Goal: Task Accomplishment & Management: Complete application form

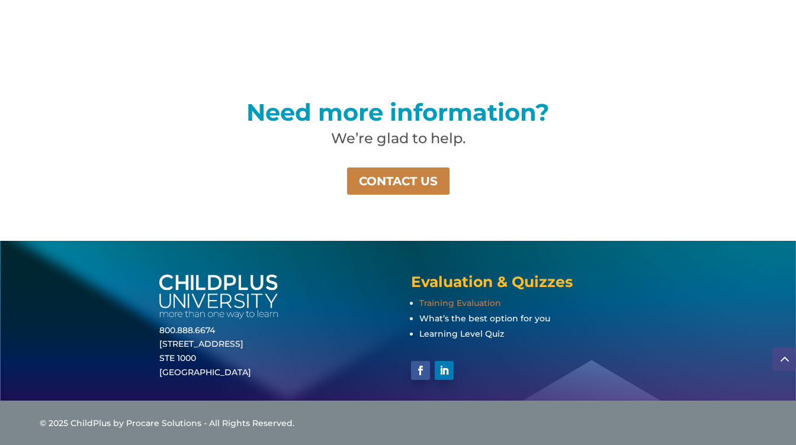
click at [439, 302] on span "Training Evaluation" at bounding box center [460, 303] width 82 height 11
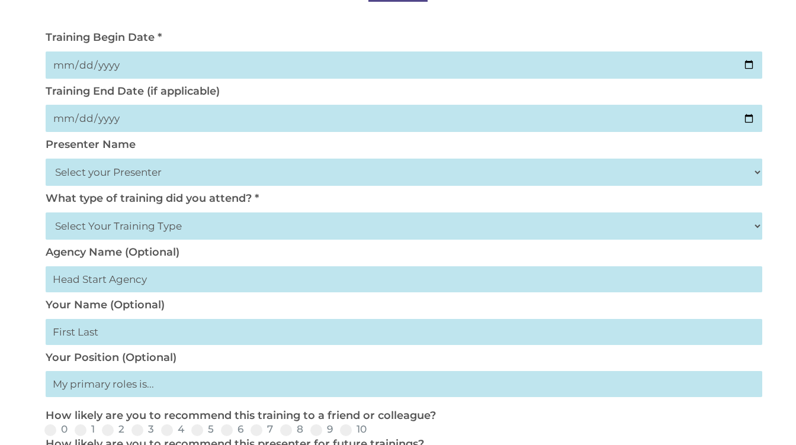
scroll to position [197, 0]
click at [160, 169] on select "Select your Presenter [PERSON_NAME] [PERSON_NAME] [PERSON_NAME] [PERSON_NAME] […" at bounding box center [404, 171] width 716 height 27
select select "[PERSON_NAME]"
click at [46, 158] on select "Select your Presenter [PERSON_NAME] [PERSON_NAME] [PERSON_NAME] [PERSON_NAME] […" at bounding box center [404, 171] width 716 height 27
click at [76, 228] on select "Select Your Training Type On-site (at your agency) Virtual Visit Live Group Web…" at bounding box center [404, 225] width 716 height 27
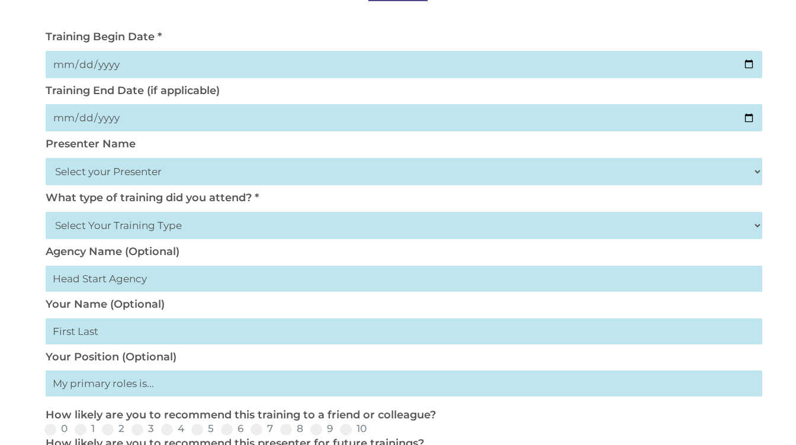
select select "Virtual Visit"
click at [46, 212] on select "Select Your Training Type On-site (at your agency) Virtual Visit Live Group Web…" at bounding box center [404, 225] width 716 height 27
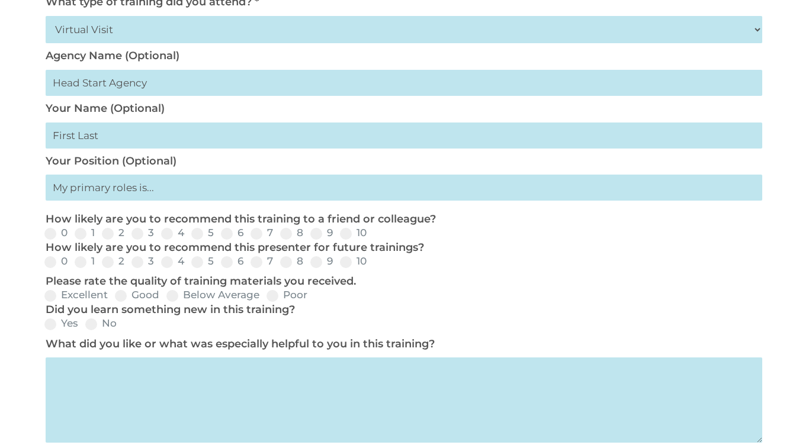
scroll to position [395, 0]
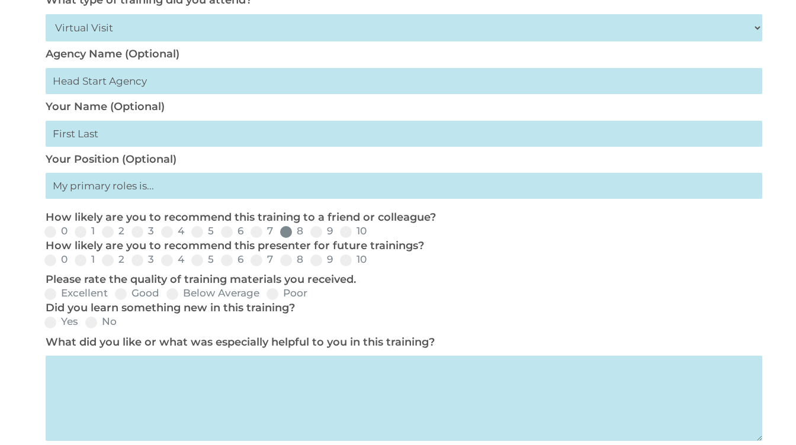
click at [316, 240] on input "8" at bounding box center [313, 236] width 8 height 8
radio input "true"
click at [318, 233] on span at bounding box center [316, 232] width 12 height 12
click at [339, 233] on input "9" at bounding box center [343, 236] width 8 height 8
radio input "true"
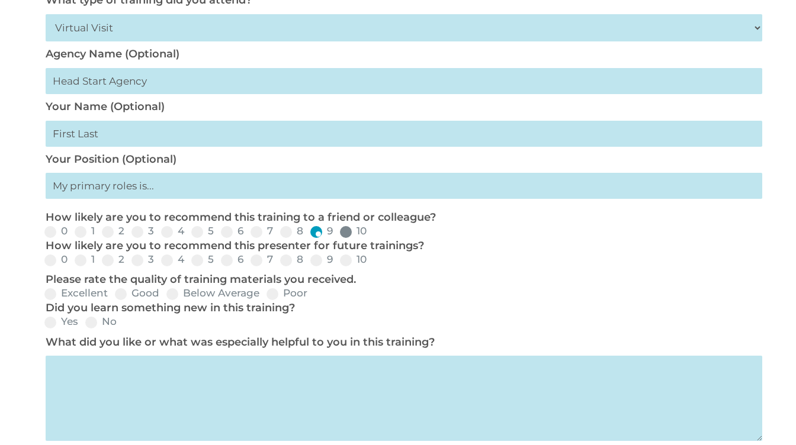
click at [344, 236] on span at bounding box center [346, 232] width 12 height 12
click at [372, 236] on input "10" at bounding box center [376, 236] width 8 height 8
radio input "true"
click at [344, 263] on span at bounding box center [346, 261] width 12 height 12
click at [372, 263] on input "10" at bounding box center [376, 264] width 8 height 8
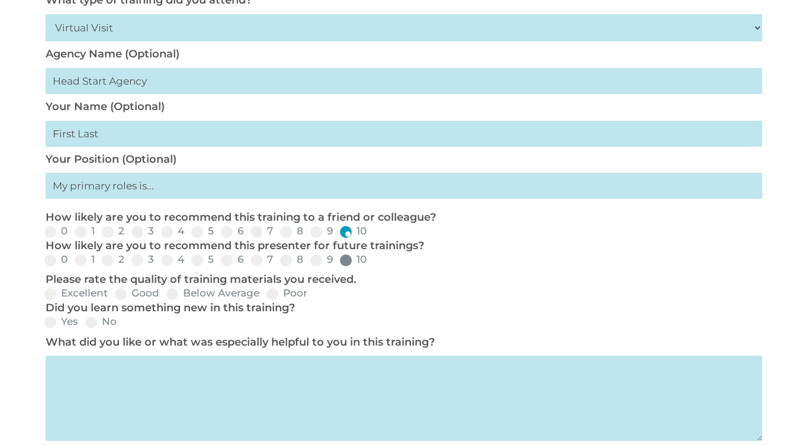
radio input "true"
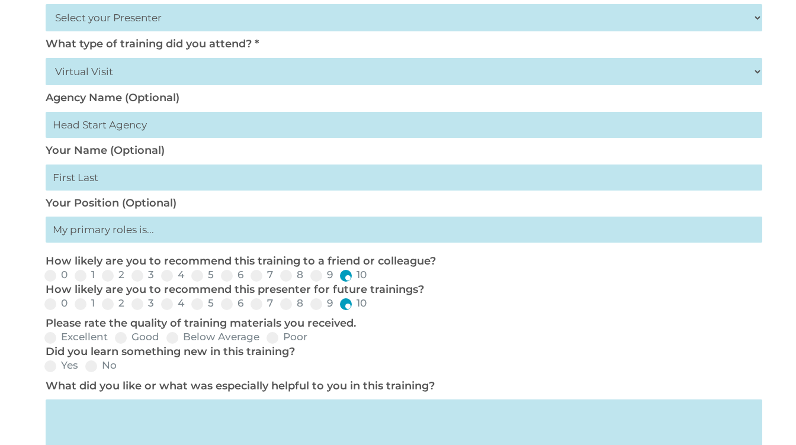
scroll to position [348, 0]
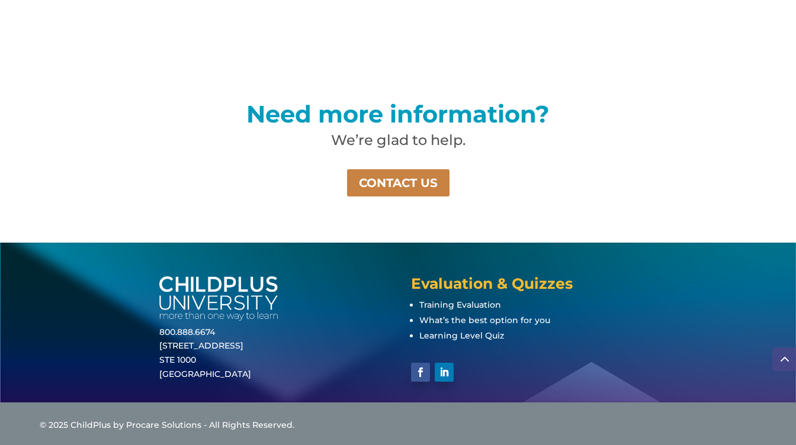
scroll to position [834, 0]
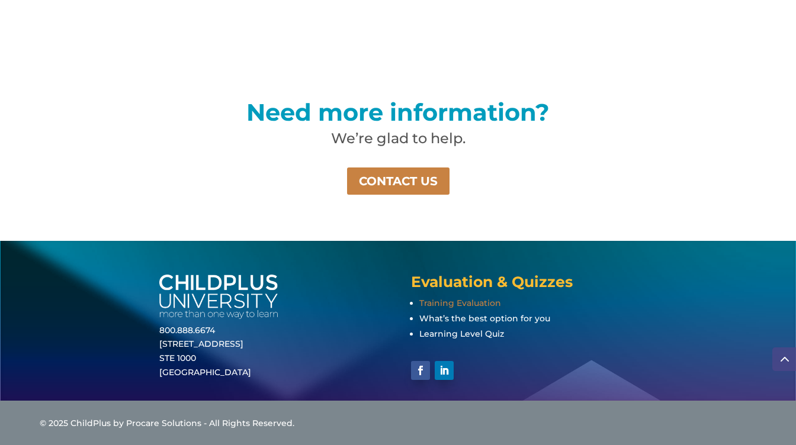
click at [448, 302] on span "Training Evaluation" at bounding box center [460, 303] width 82 height 11
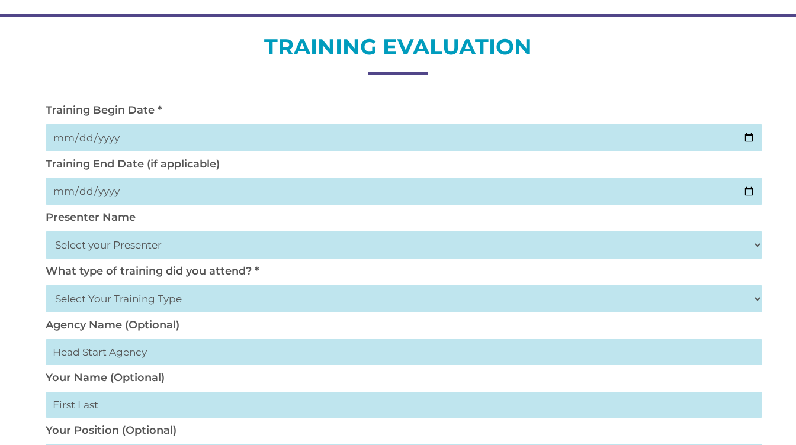
scroll to position [125, 0]
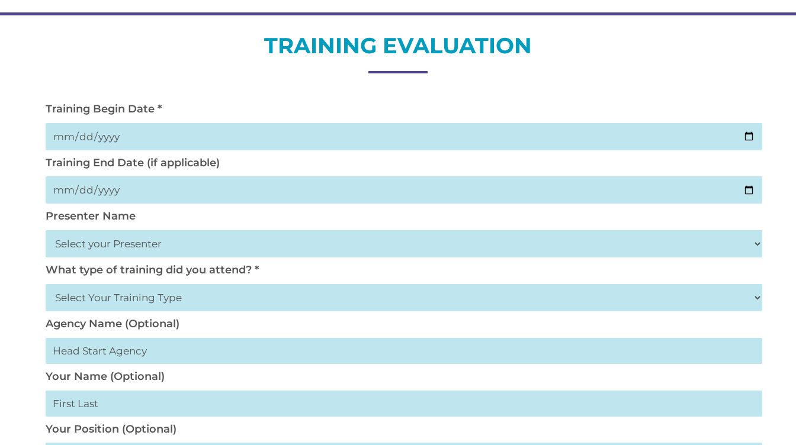
click at [747, 137] on input "date" at bounding box center [404, 136] width 716 height 27
type input "[DATE]"
click at [746, 191] on input "date" at bounding box center [404, 189] width 716 height 27
type input "[DATE]"
click at [135, 246] on select "Select your Presenter [PERSON_NAME] [PERSON_NAME] [PERSON_NAME] [PERSON_NAME] […" at bounding box center [404, 243] width 716 height 27
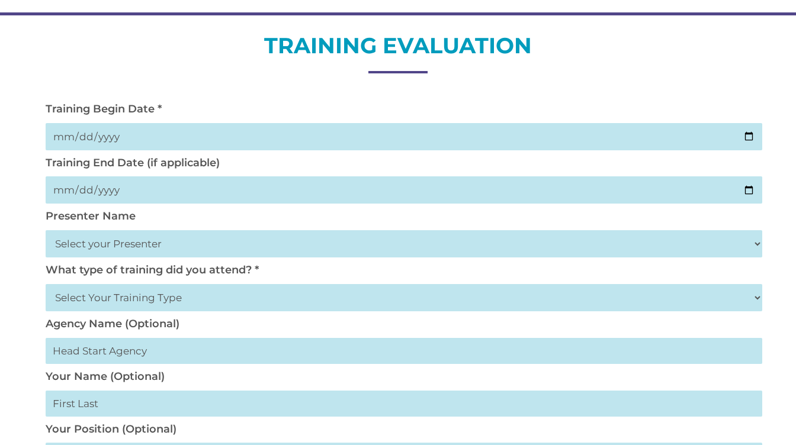
select select "[PERSON_NAME]"
click at [46, 230] on select "Select your Presenter [PERSON_NAME] [PERSON_NAME] [PERSON_NAME] [PERSON_NAME] […" at bounding box center [404, 243] width 716 height 27
click at [112, 308] on select "Select Your Training Type On-site (at your agency) Virtual Visit Live Group Web…" at bounding box center [404, 297] width 716 height 27
select select "Virtual Visit"
click at [46, 284] on select "Select Your Training Type On-site (at your agency) Virtual Visit Live Group Web…" at bounding box center [404, 297] width 716 height 27
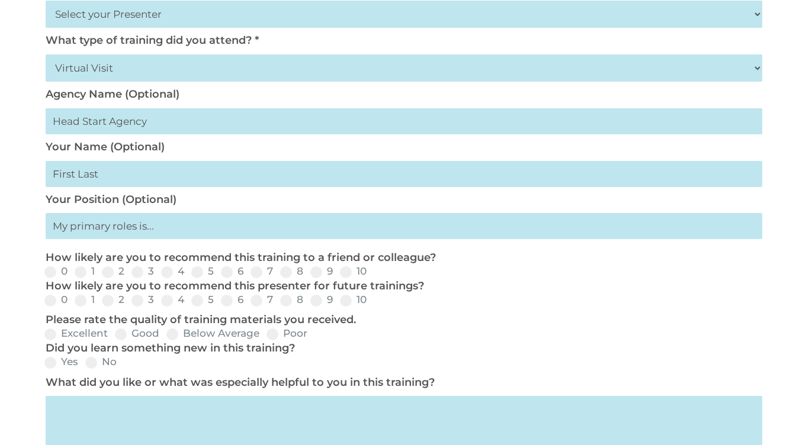
scroll to position [376, 0]
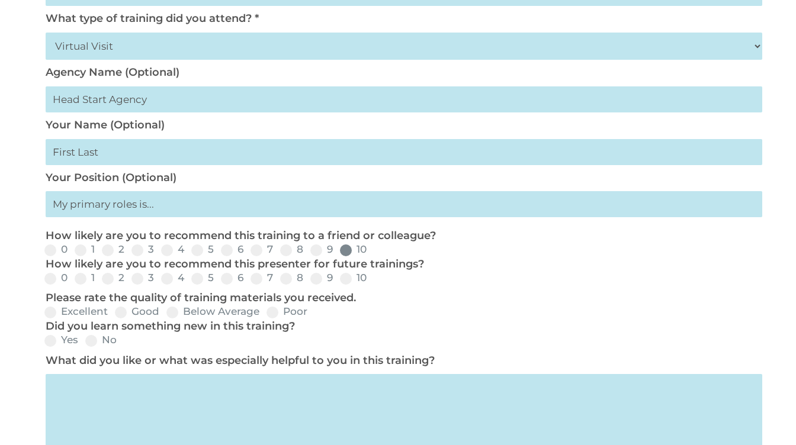
click at [347, 254] on span at bounding box center [346, 250] width 12 height 12
click at [372, 254] on input "10" at bounding box center [376, 254] width 8 height 8
radio input "true"
click at [347, 277] on span at bounding box center [346, 279] width 12 height 12
click at [372, 279] on input "10" at bounding box center [376, 283] width 8 height 8
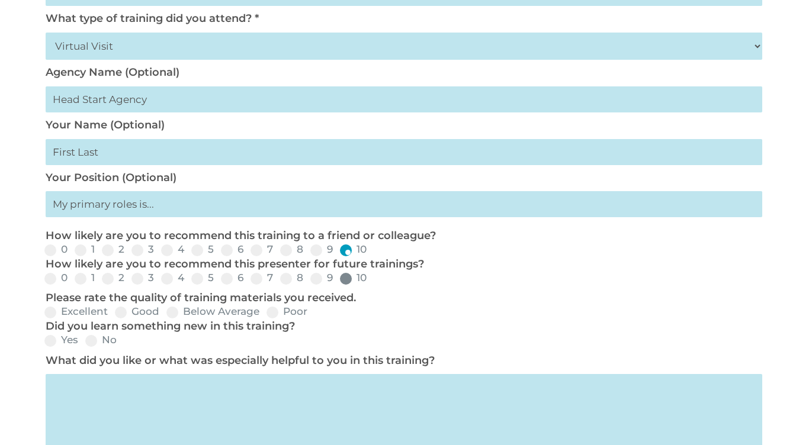
radio input "true"
